Goal: Task Accomplishment & Management: Manage account settings

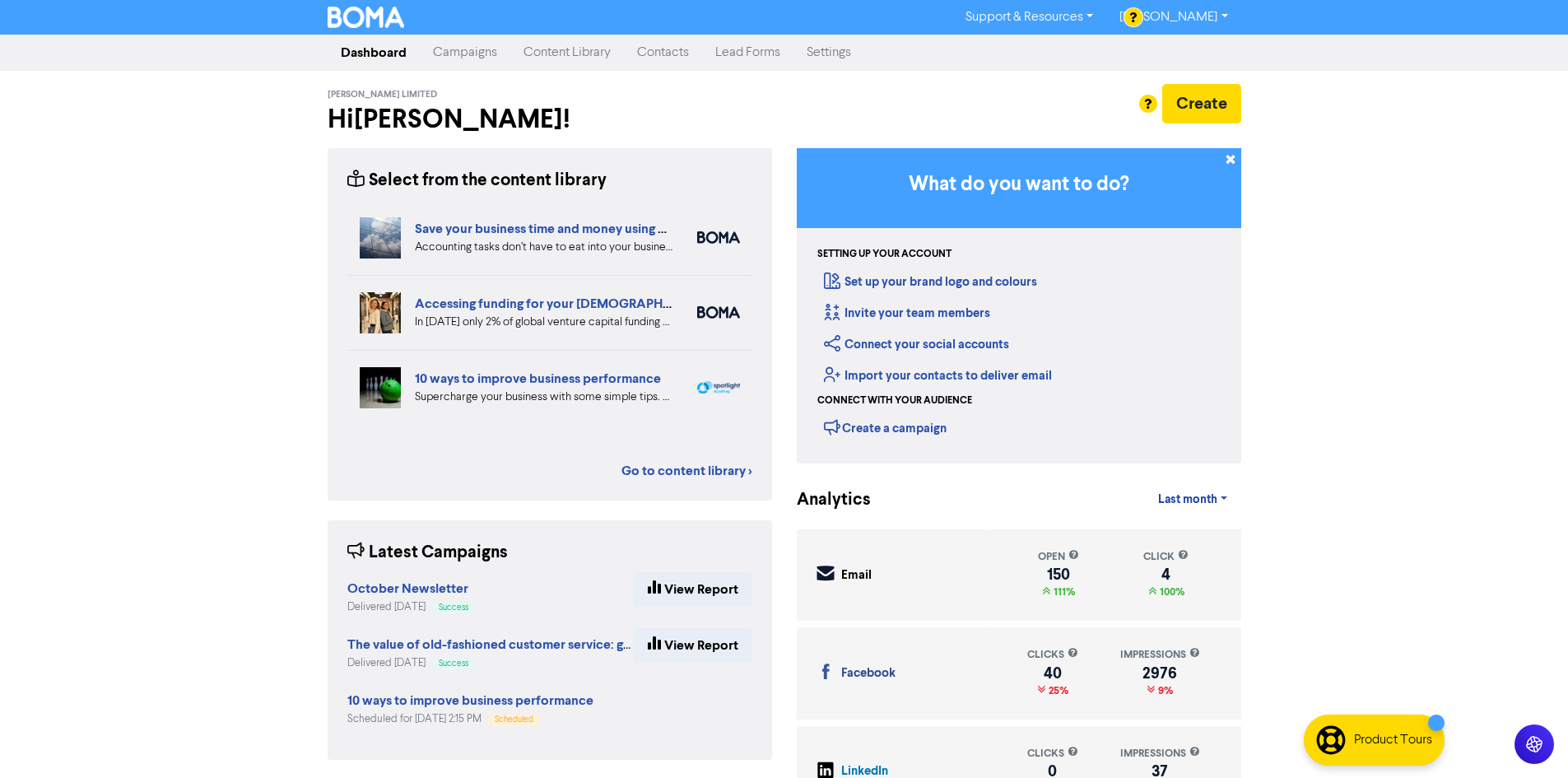
click at [633, 46] on link "Contacts" at bounding box center [663, 53] width 79 height 33
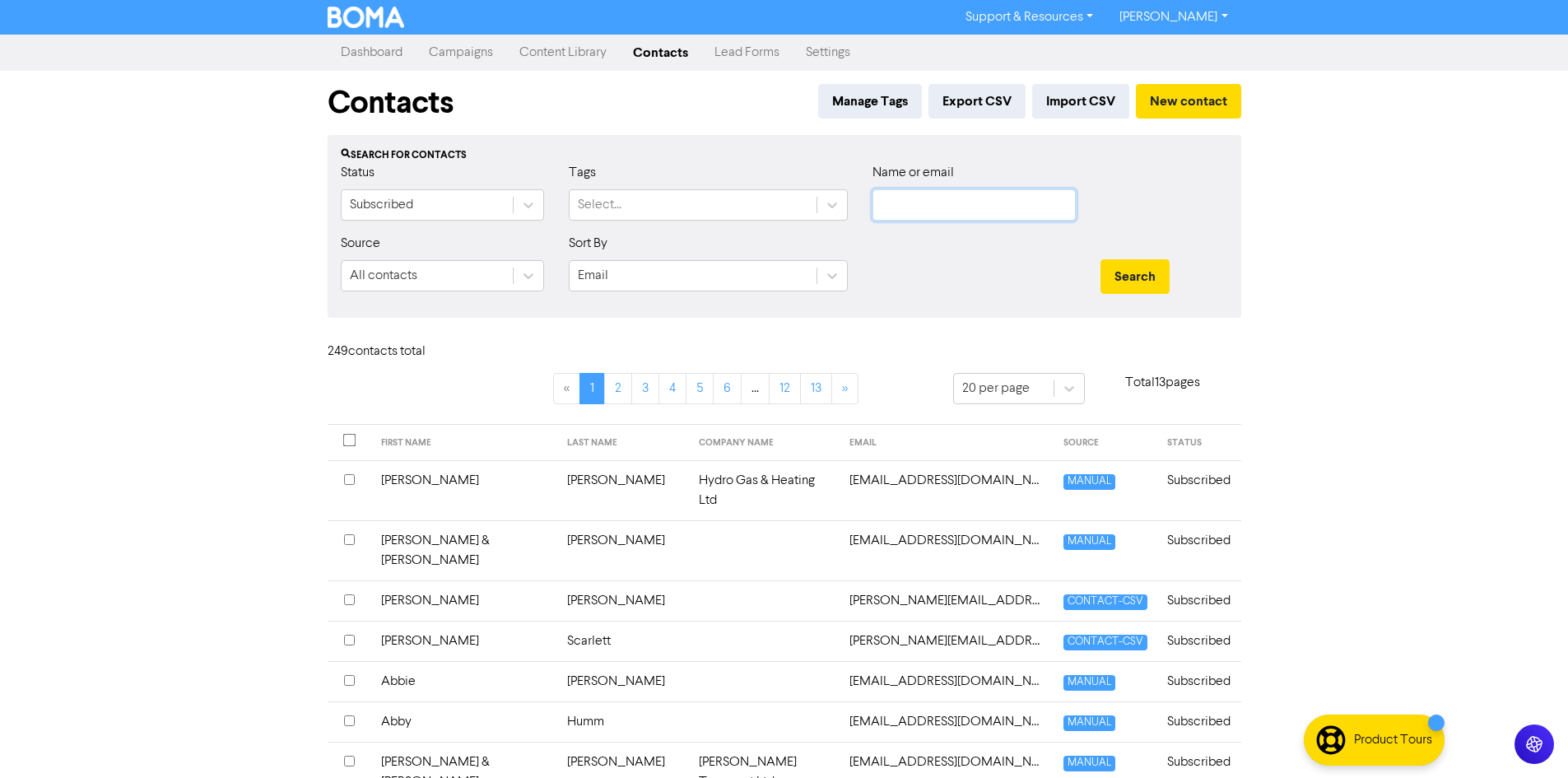
click at [968, 207] on input "text" at bounding box center [974, 205] width 203 height 31
click at [526, 48] on link "Content Library" at bounding box center [562, 53] width 114 height 33
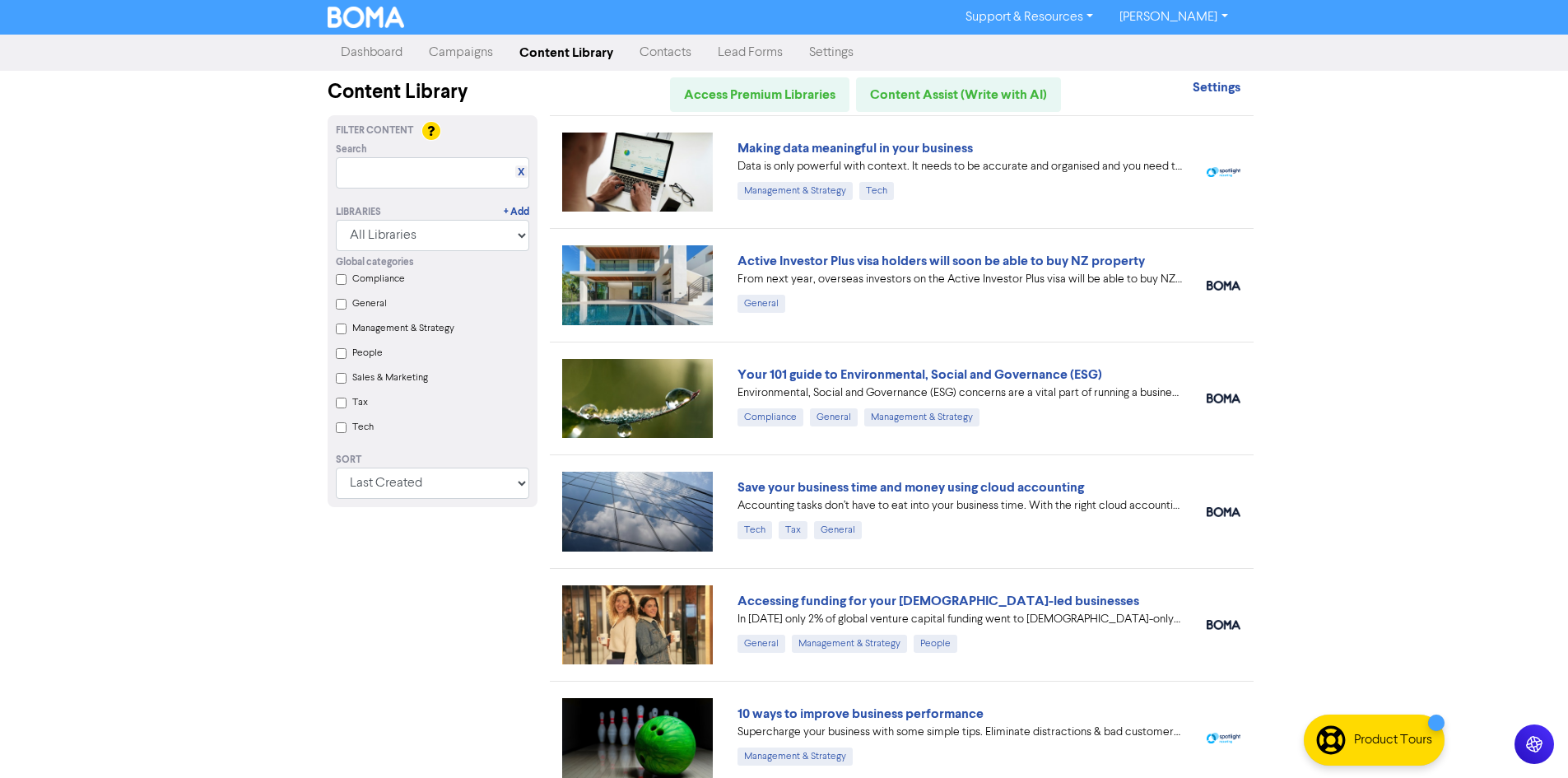
click at [461, 67] on link "Campaigns" at bounding box center [461, 53] width 91 height 33
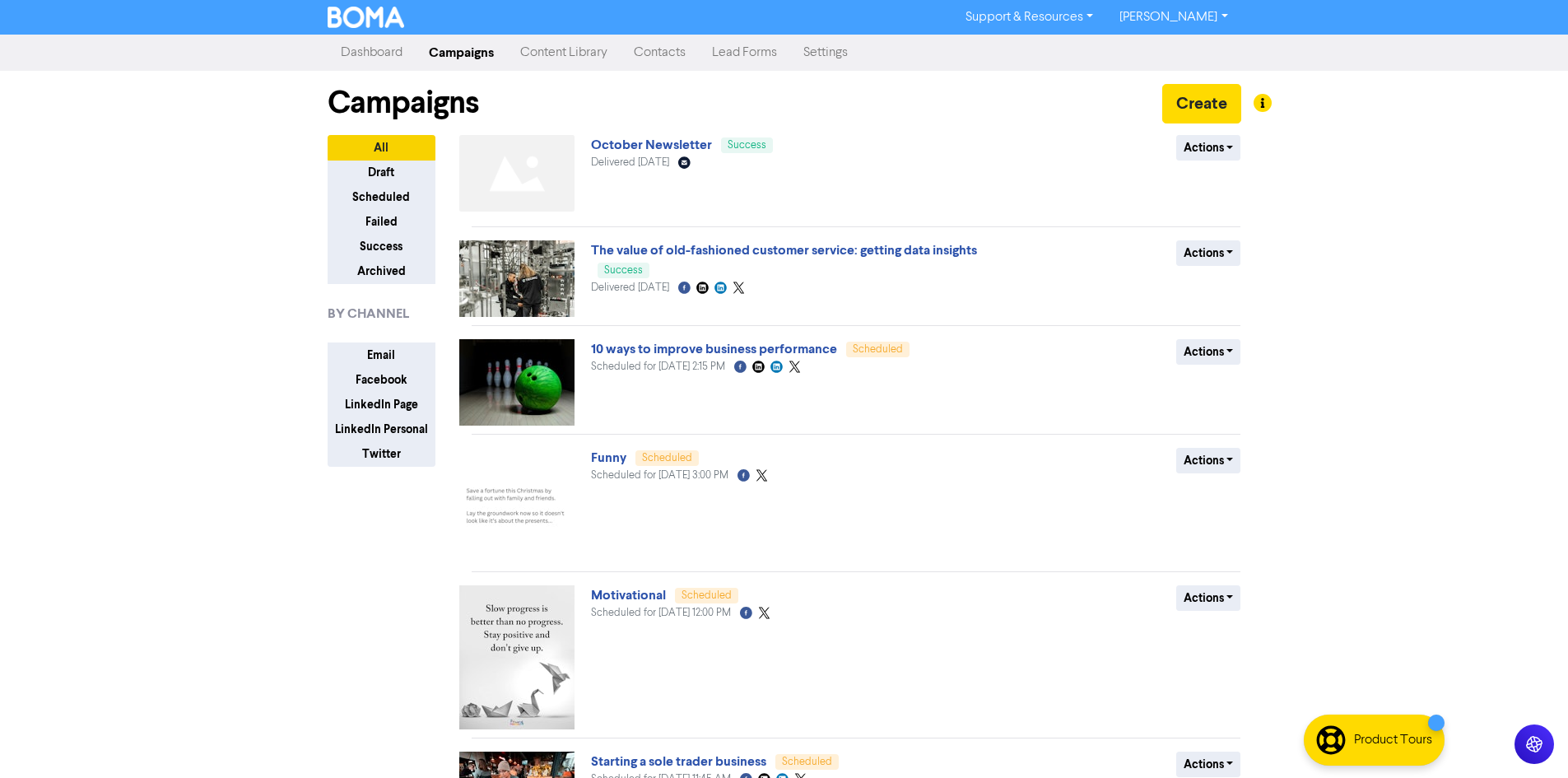
click at [466, 51] on link "Campaigns" at bounding box center [461, 53] width 92 height 33
click at [393, 178] on button "Draft" at bounding box center [381, 173] width 108 height 26
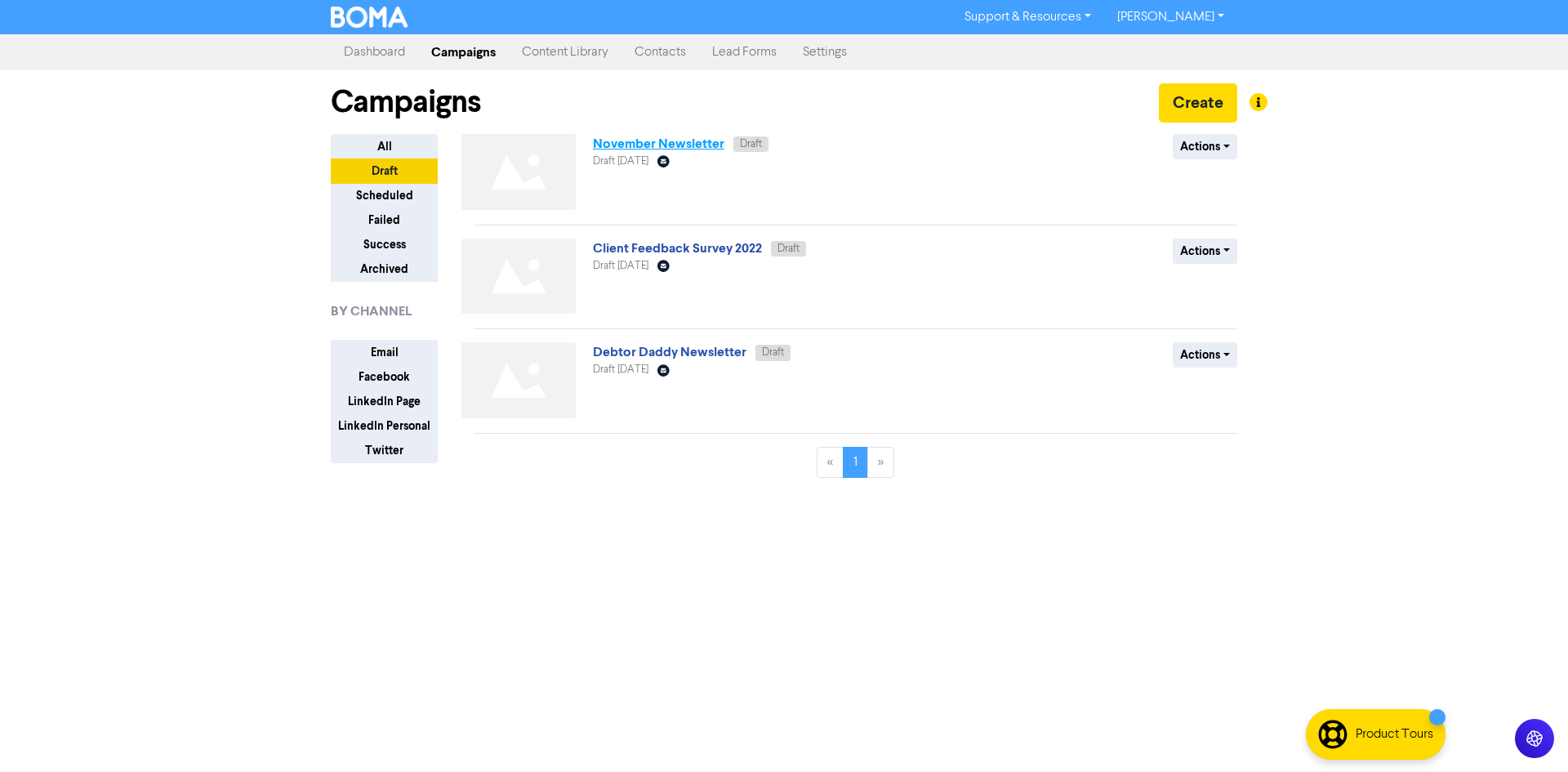
click at [643, 150] on link "November Newsletter" at bounding box center [658, 144] width 131 height 17
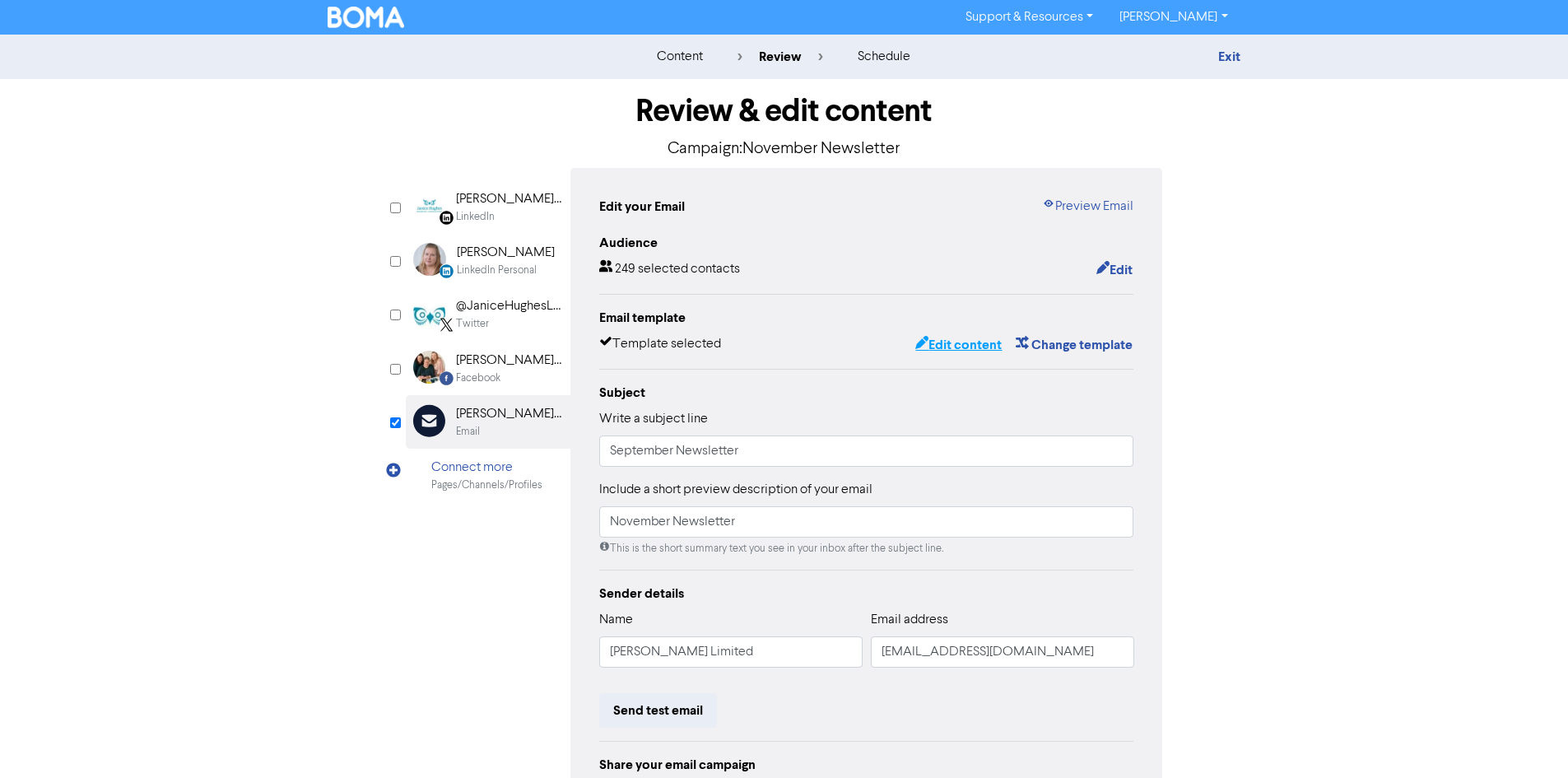
click at [987, 340] on button "Edit content" at bounding box center [958, 344] width 88 height 21
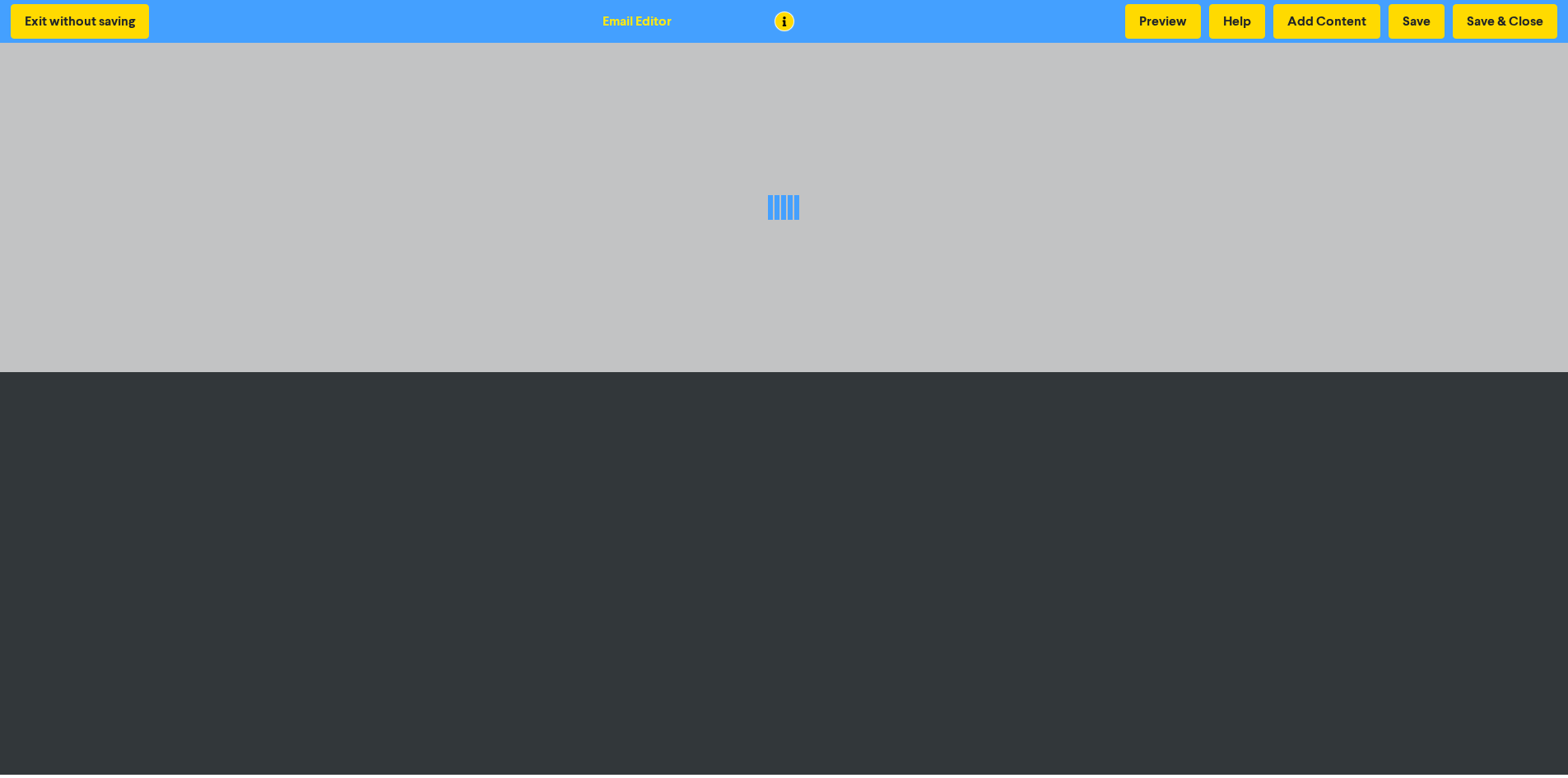
scroll to position [2, 0]
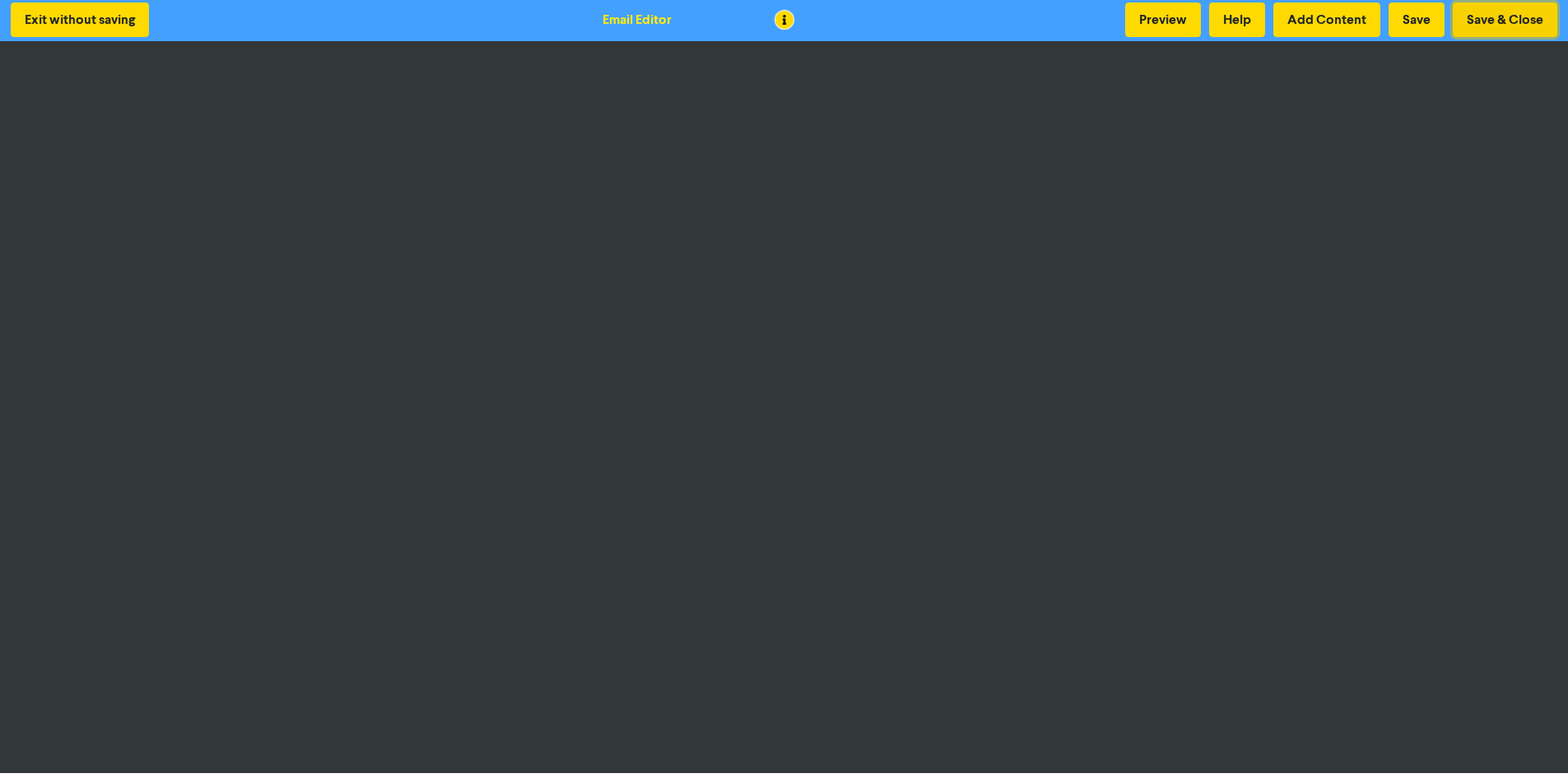
click at [1522, 18] on button "Save & Close" at bounding box center [1504, 19] width 104 height 34
